Goal: Find specific page/section: Find specific page/section

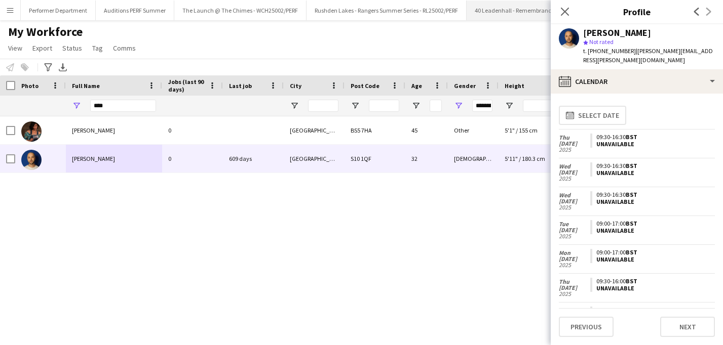
scroll to position [2531, 0]
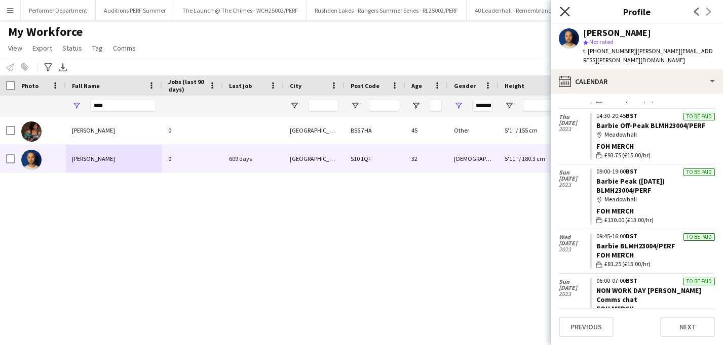
click at [566, 11] on icon "Close pop-in" at bounding box center [565, 12] width 10 height 10
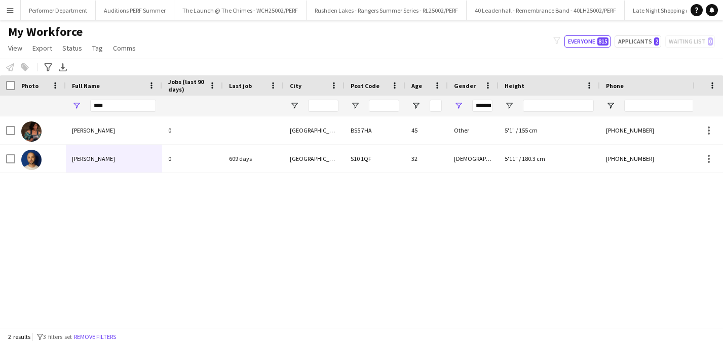
click at [12, 8] on app-icon "Menu" at bounding box center [10, 10] width 8 height 8
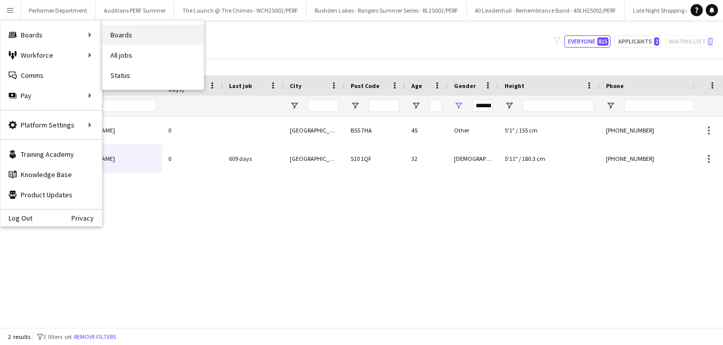
click at [134, 32] on link "Boards" at bounding box center [152, 35] width 101 height 20
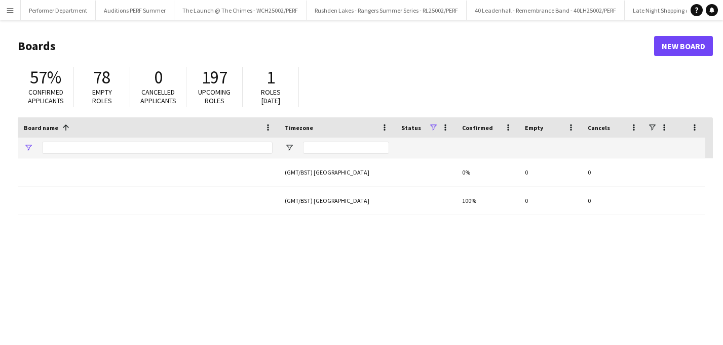
type input "*******"
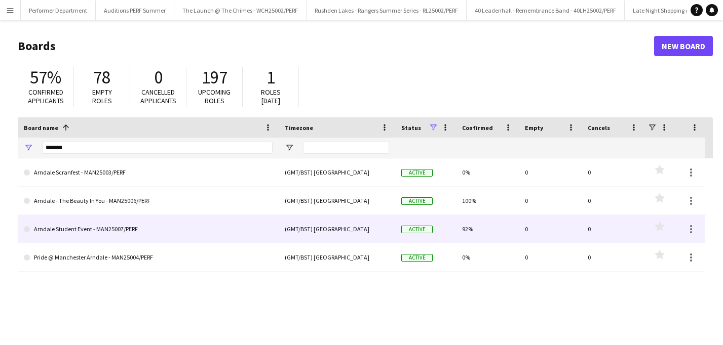
click at [109, 231] on link "Arndale Student Event - MAN25007/PERF" at bounding box center [148, 229] width 249 height 28
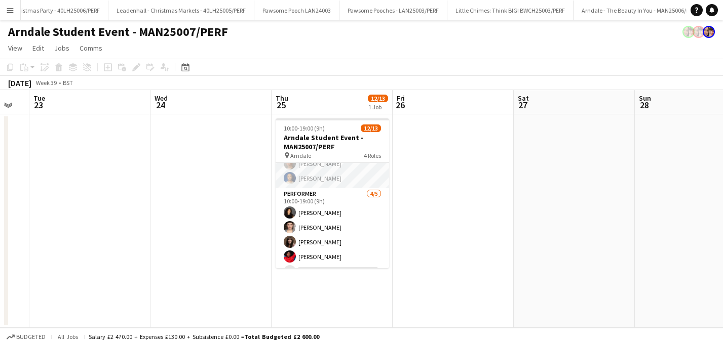
scroll to position [165, 0]
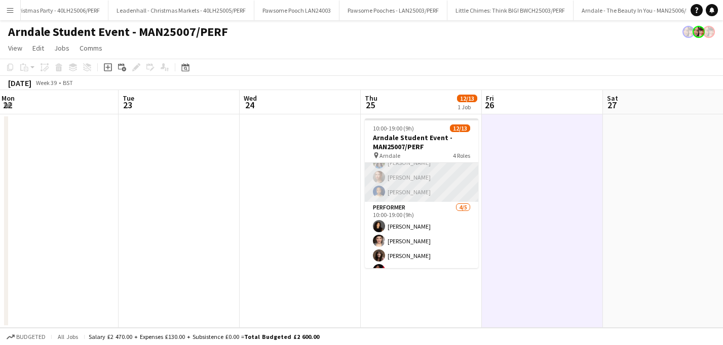
scroll to position [165, 0]
